Goal: Check status: Check status

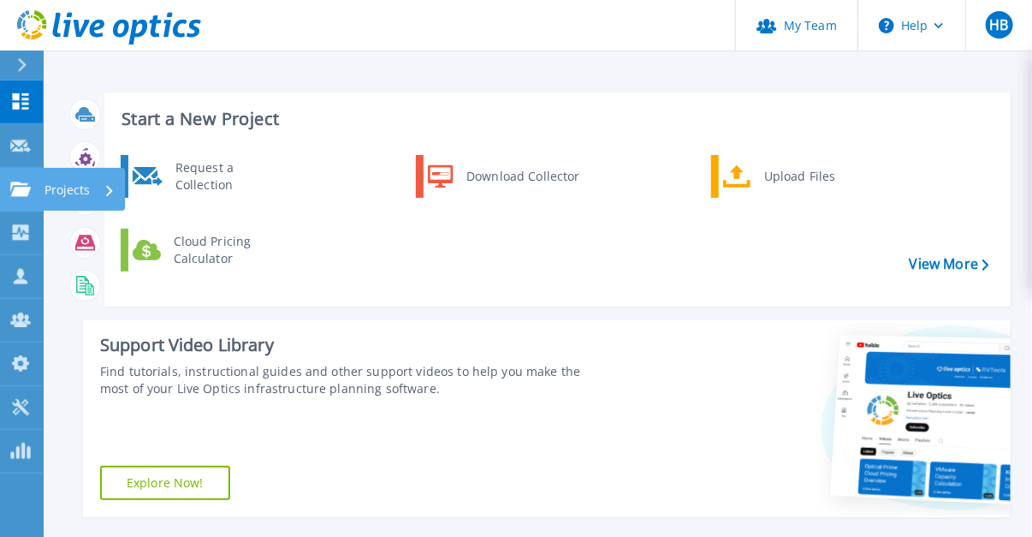
click at [24, 185] on icon at bounding box center [20, 188] width 21 height 15
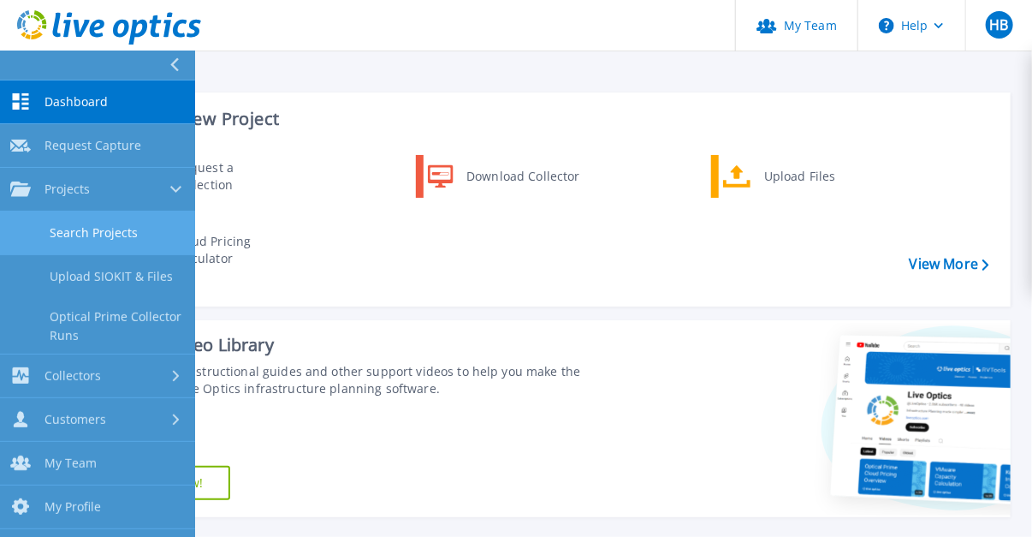
click at [95, 229] on link "Search Projects" at bounding box center [97, 233] width 195 height 44
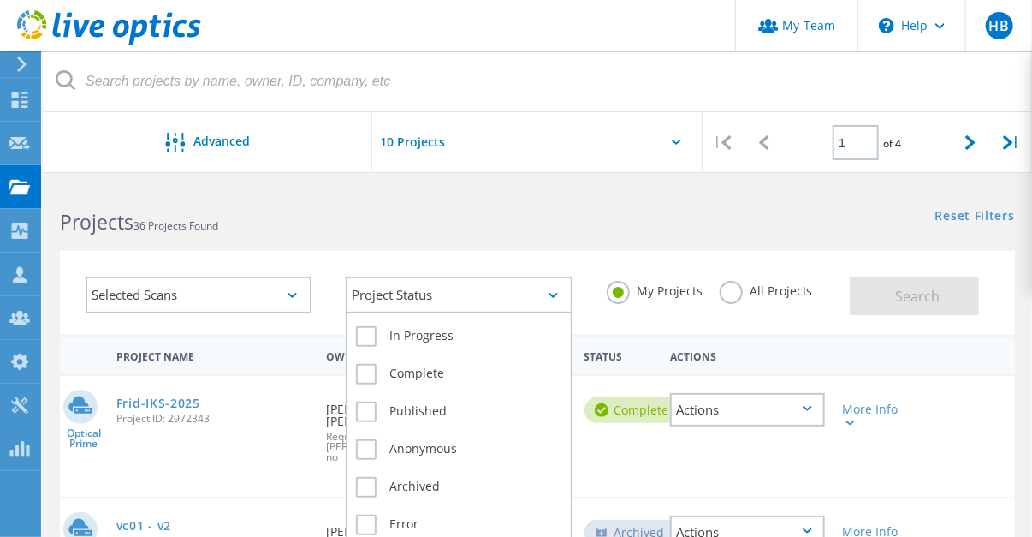
click at [551, 296] on icon at bounding box center [553, 295] width 9 height 5
click at [362, 329] on label "In Progress" at bounding box center [458, 336] width 205 height 21
click at [0, 0] on input "In Progress" at bounding box center [0, 0] width 0 height 0
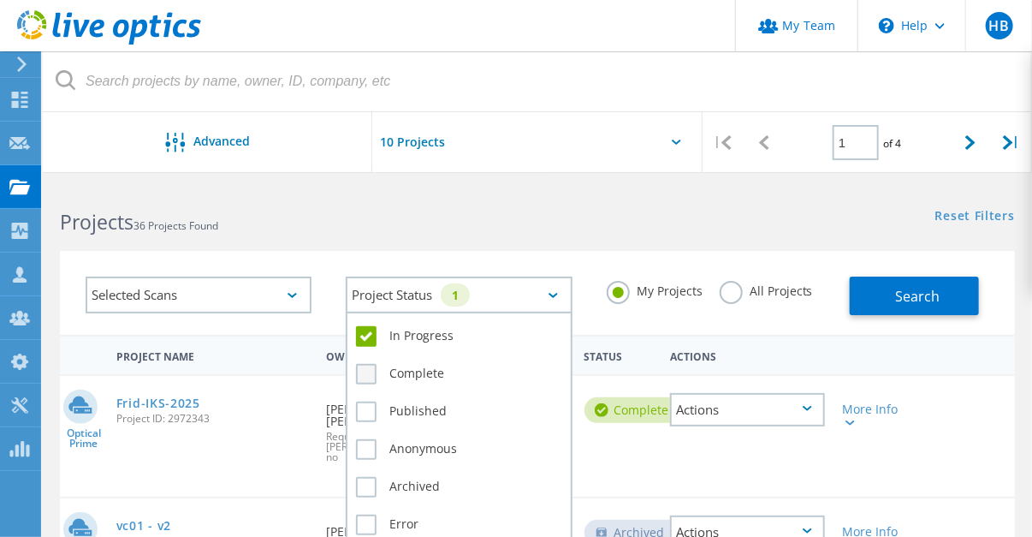
click at [365, 376] on label "Complete" at bounding box center [458, 374] width 205 height 21
click at [0, 0] on input "Complete" at bounding box center [0, 0] width 0 height 0
click at [364, 407] on label "Published" at bounding box center [458, 412] width 205 height 21
click at [0, 0] on input "Published" at bounding box center [0, 0] width 0 height 0
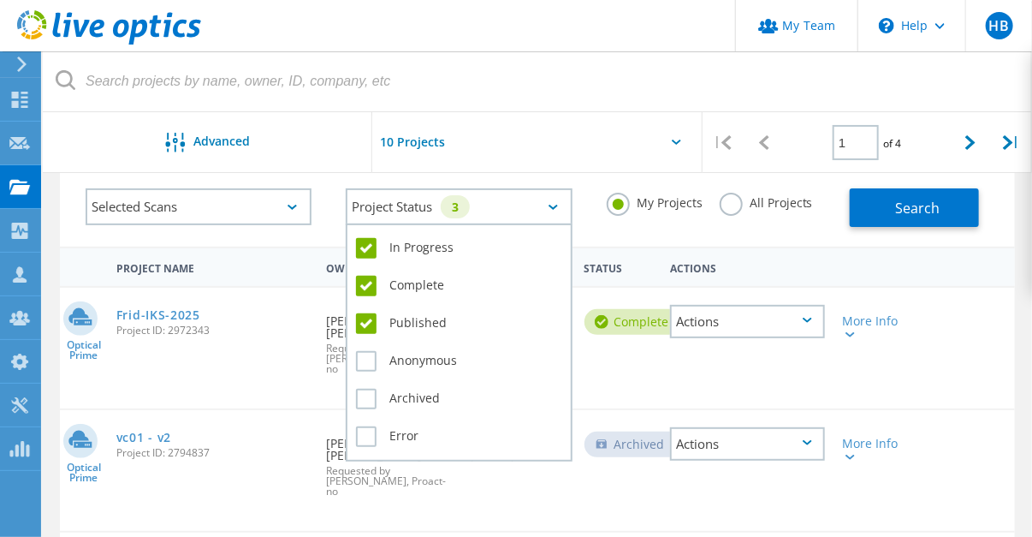
scroll to position [137, 0]
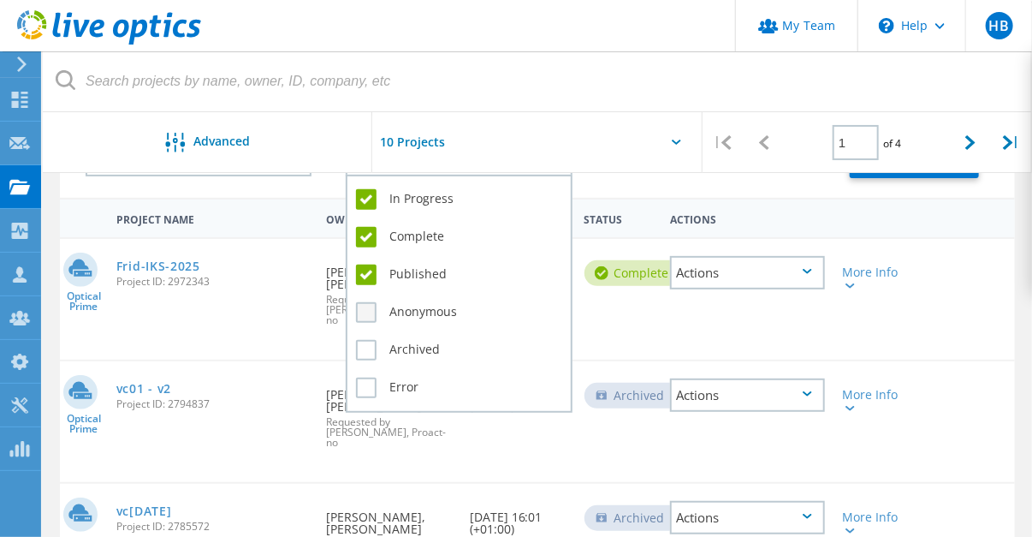
click at [364, 320] on label "Anonymous" at bounding box center [458, 312] width 205 height 21
click at [0, 0] on input "Anonymous" at bounding box center [0, 0] width 0 height 0
click at [367, 354] on label "Archived" at bounding box center [458, 350] width 205 height 21
click at [0, 0] on input "Archived" at bounding box center [0, 0] width 0 height 0
click at [368, 397] on div "Error" at bounding box center [458, 387] width 205 height 29
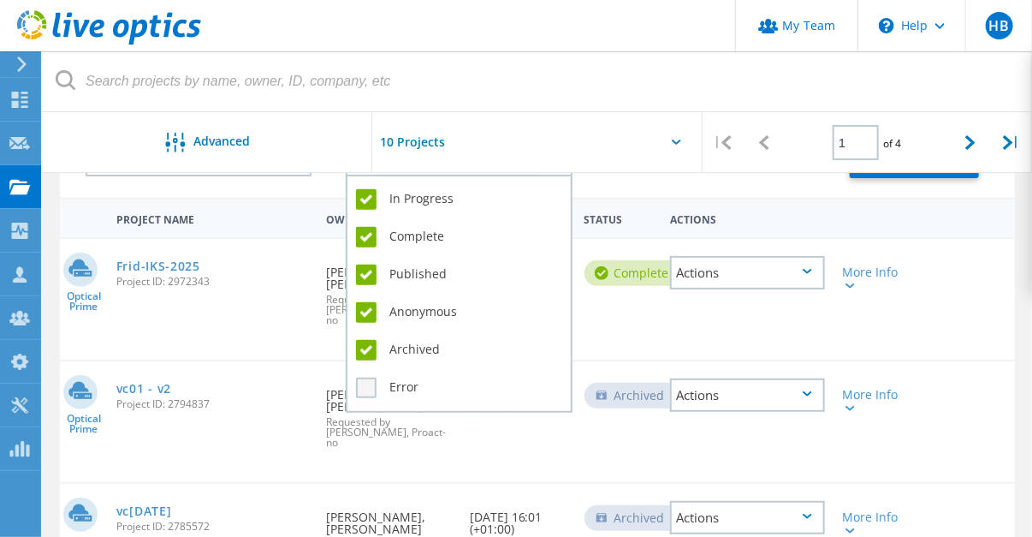
click at [371, 390] on label "Error" at bounding box center [458, 388] width 205 height 21
click at [0, 0] on input "Error" at bounding box center [0, 0] width 0 height 0
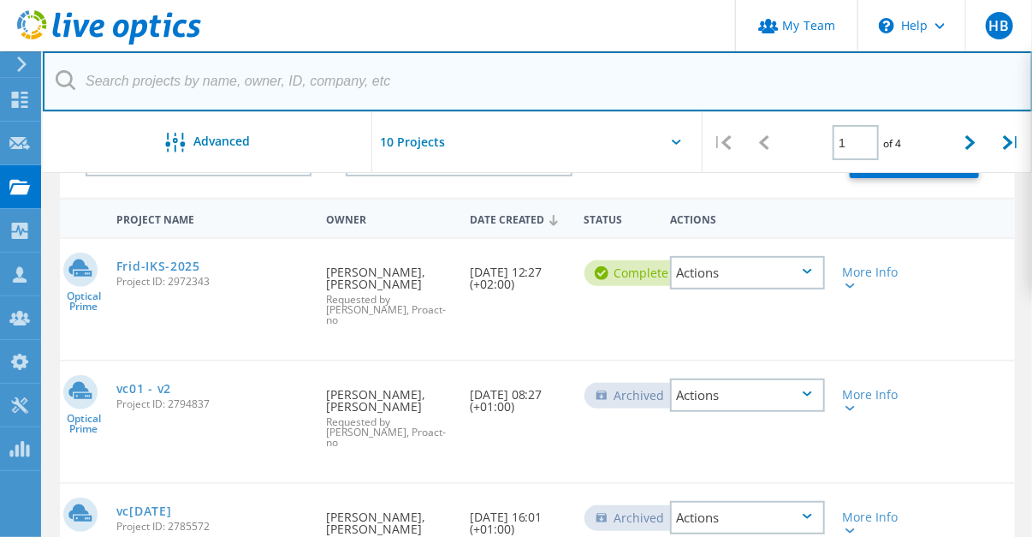
click at [527, 82] on input "text" at bounding box center [538, 81] width 991 height 60
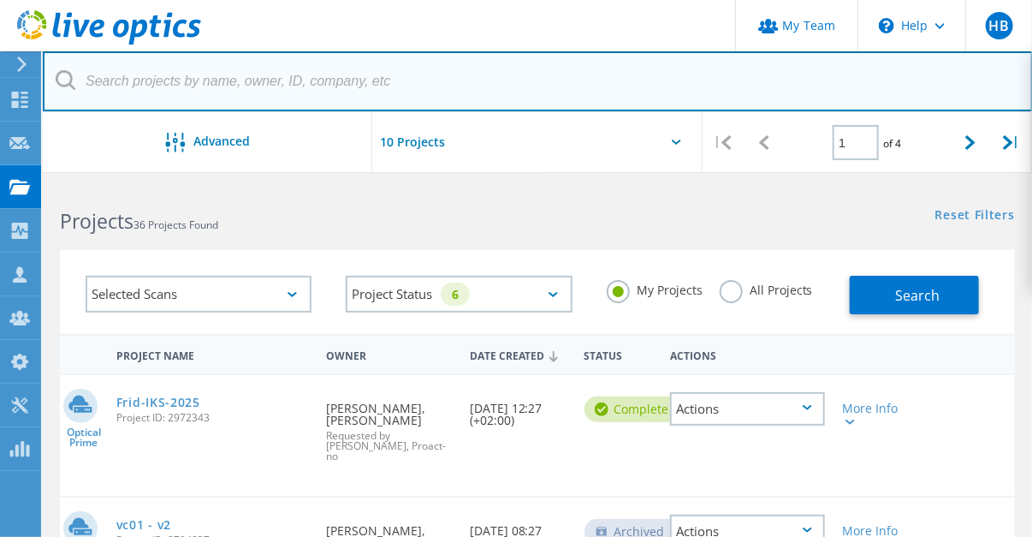
scroll to position [0, 0]
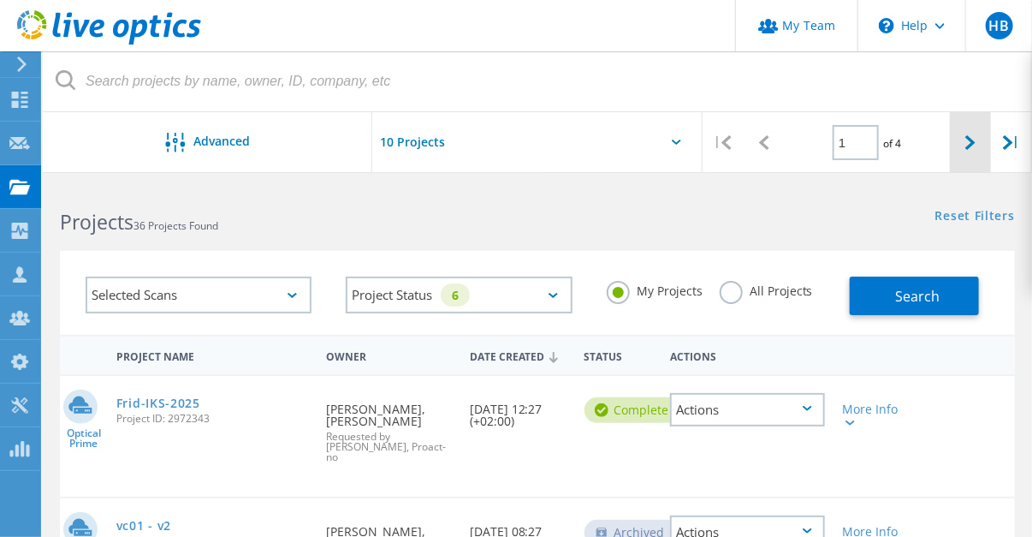
click at [973, 143] on icon at bounding box center [971, 142] width 10 height 15
type input "2"
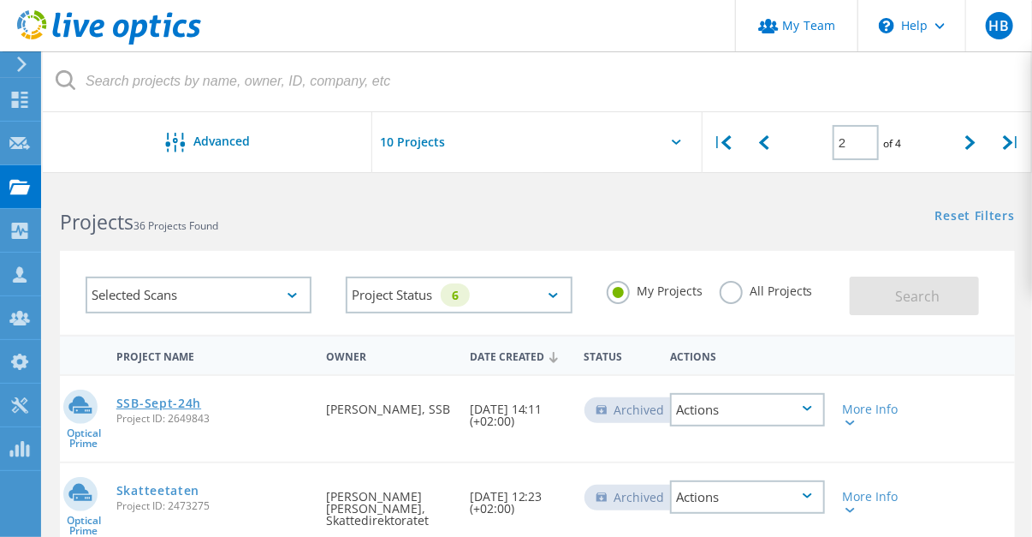
click at [164, 402] on link "SSB-Sept-24h" at bounding box center [158, 403] width 85 height 12
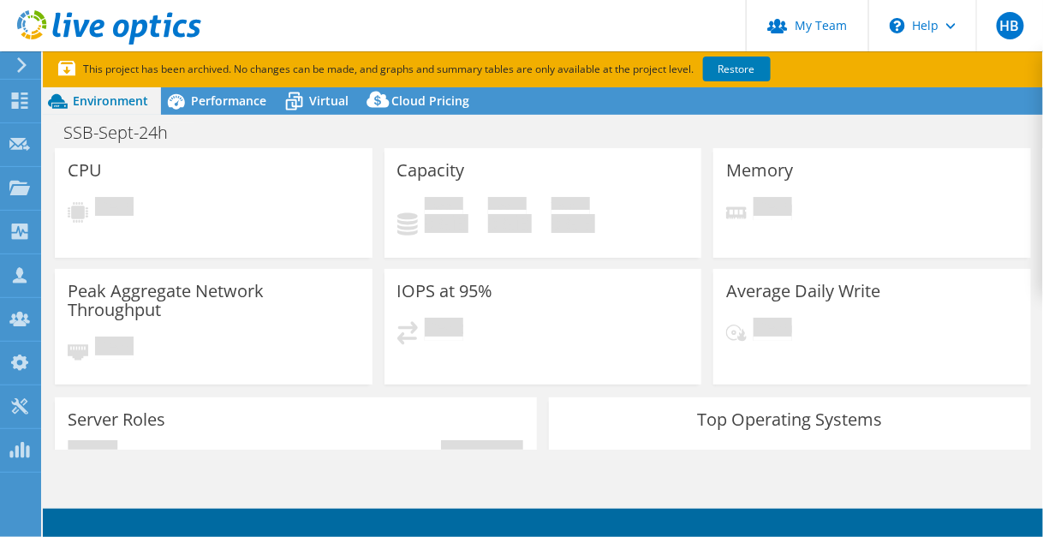
select select "EUFrankfurt"
select select "NOK"
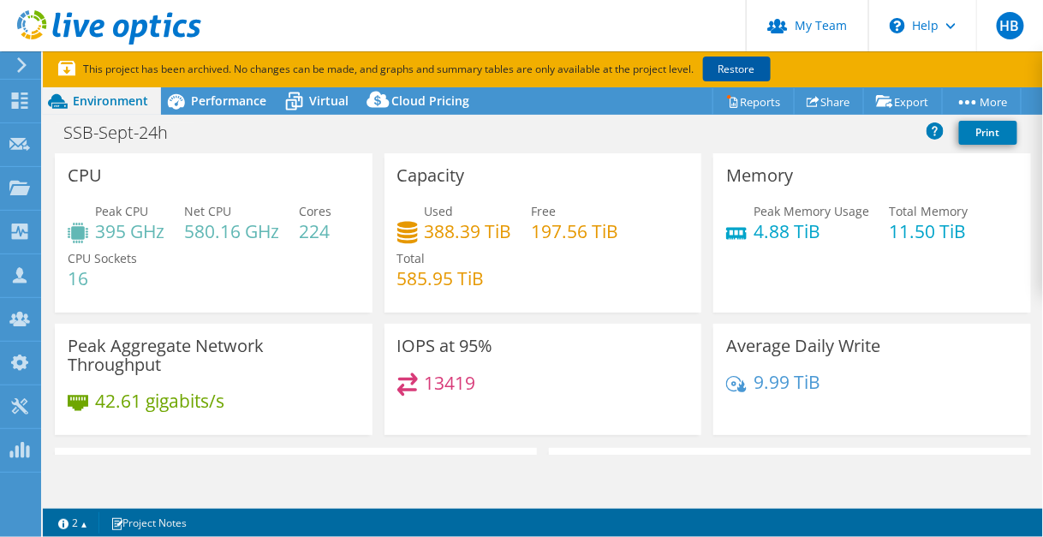
click at [741, 72] on link "Restore" at bounding box center [737, 69] width 68 height 25
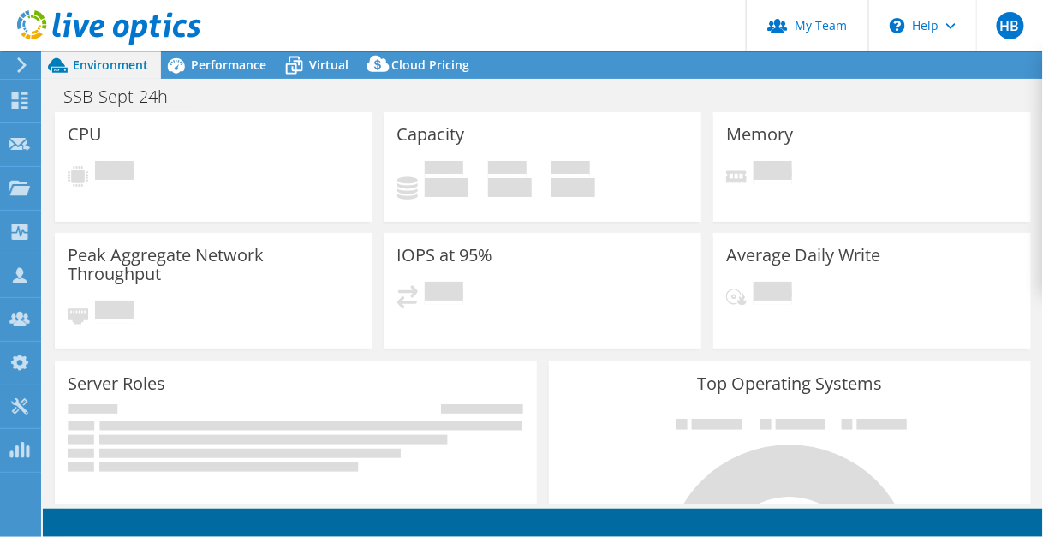
select select "USD"
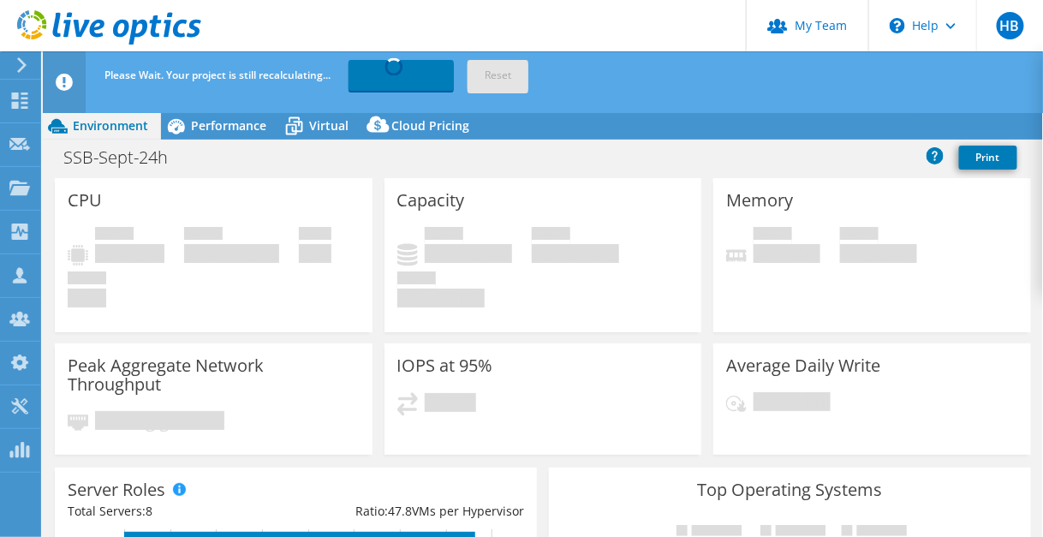
select select "EUFrankfurt"
